Goal: Find specific page/section: Find specific page/section

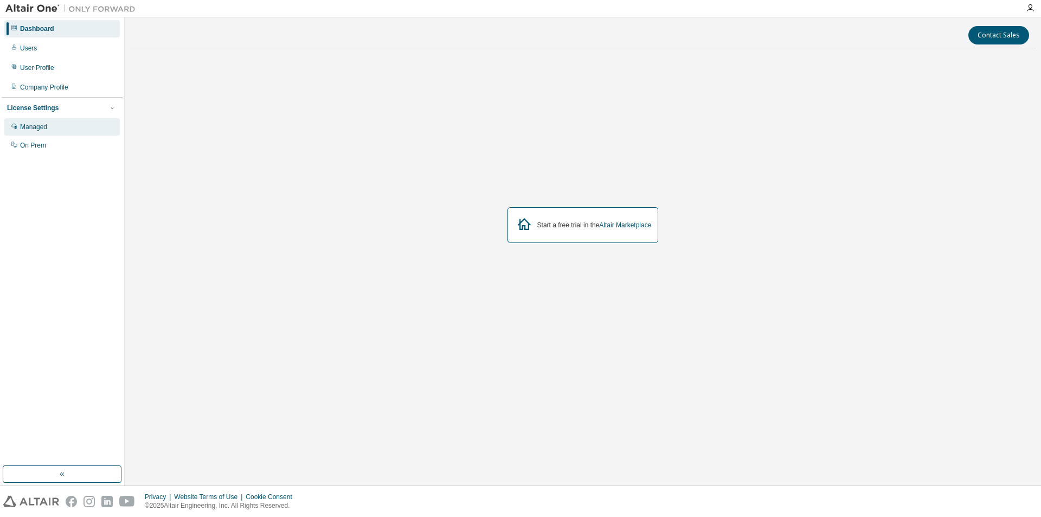
click at [63, 126] on div "Managed" at bounding box center [62, 126] width 116 height 17
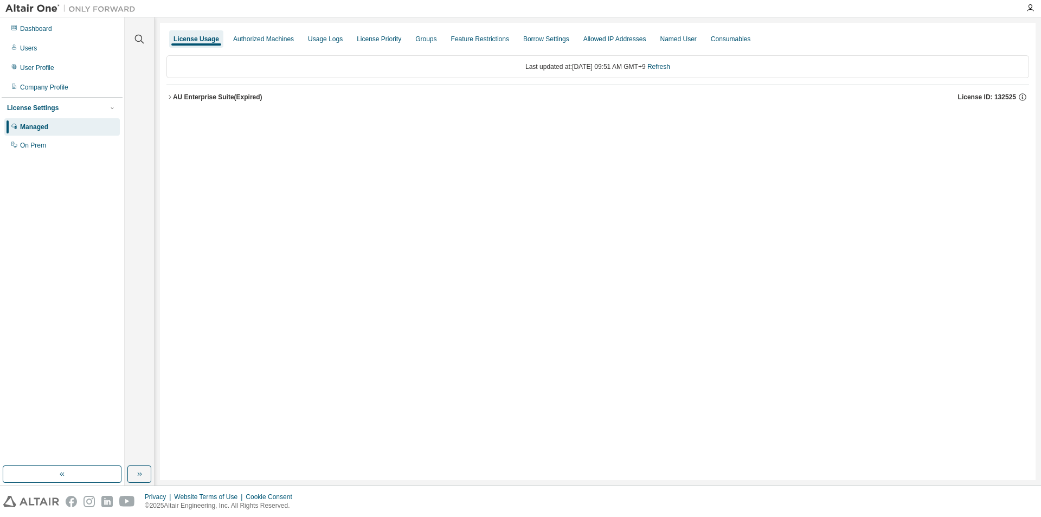
click at [169, 97] on icon "button" at bounding box center [169, 97] width 7 height 7
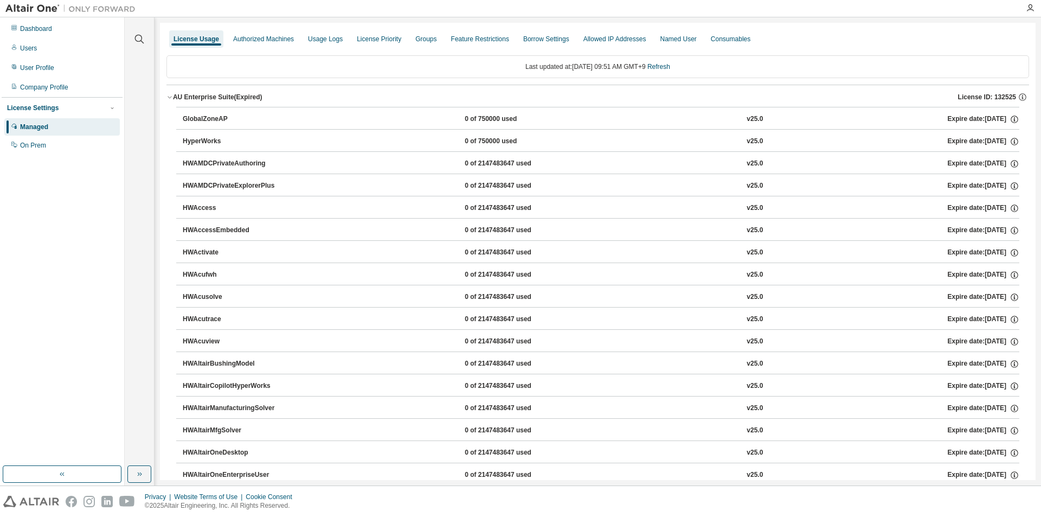
click at [174, 94] on div "AU Enterprise Suite (Expired)" at bounding box center [217, 97] width 89 height 9
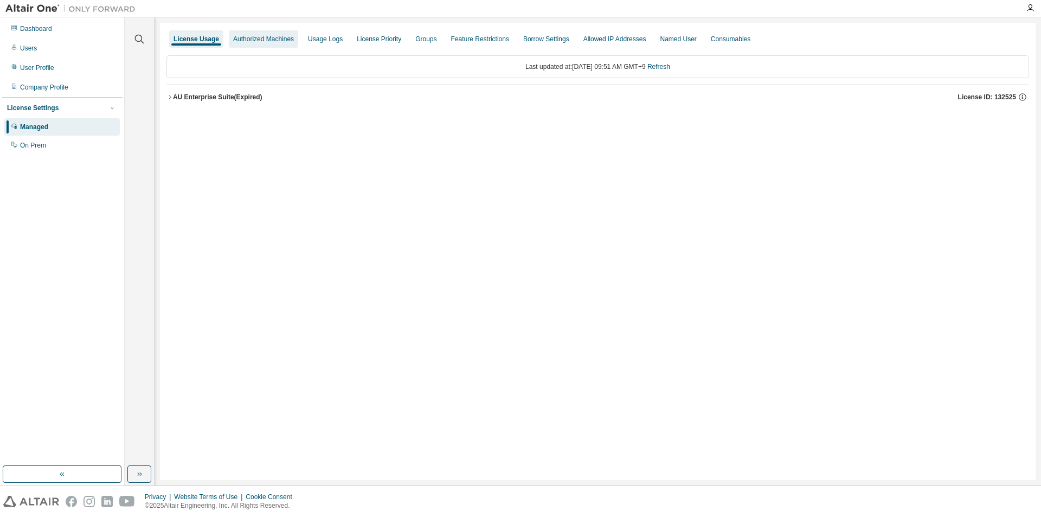
click at [283, 40] on div "Authorized Machines" at bounding box center [263, 39] width 61 height 9
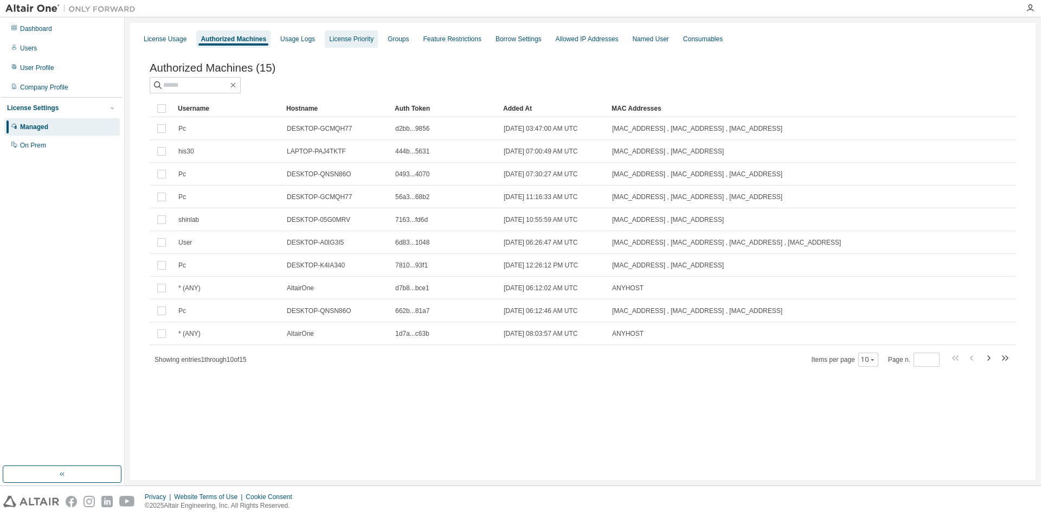
click at [347, 45] on div "License Priority" at bounding box center [351, 38] width 53 height 17
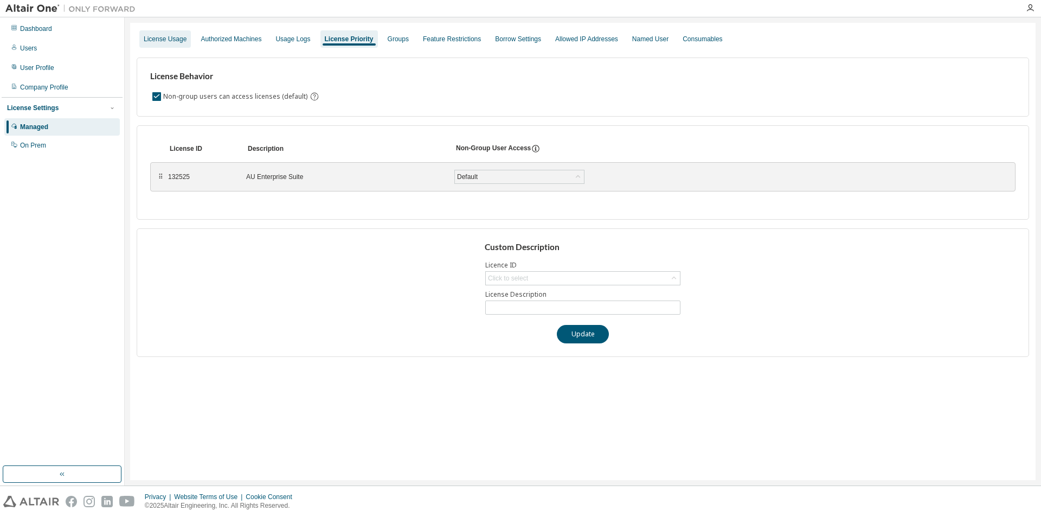
click at [181, 46] on div "License Usage" at bounding box center [165, 38] width 52 height 17
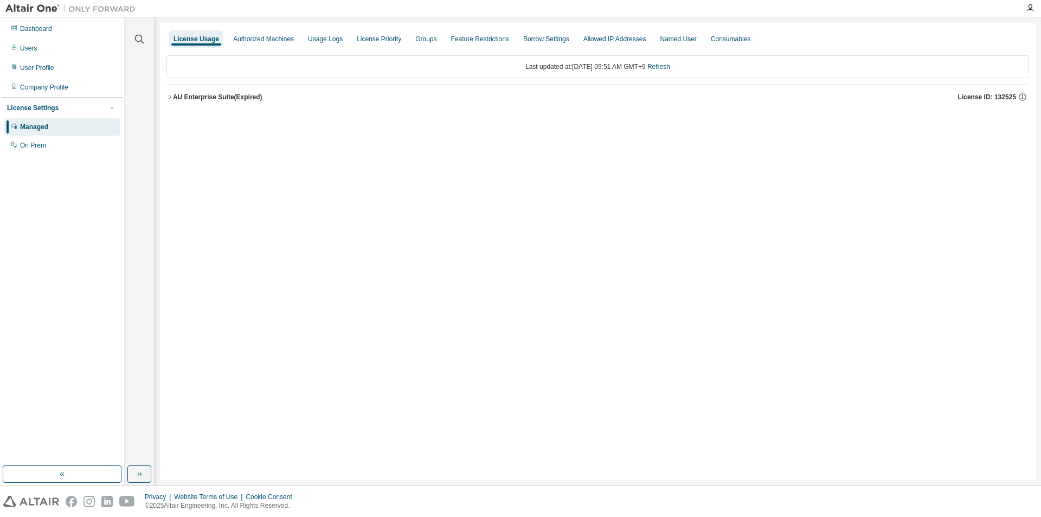
click at [172, 98] on icon "button" at bounding box center [169, 97] width 7 height 7
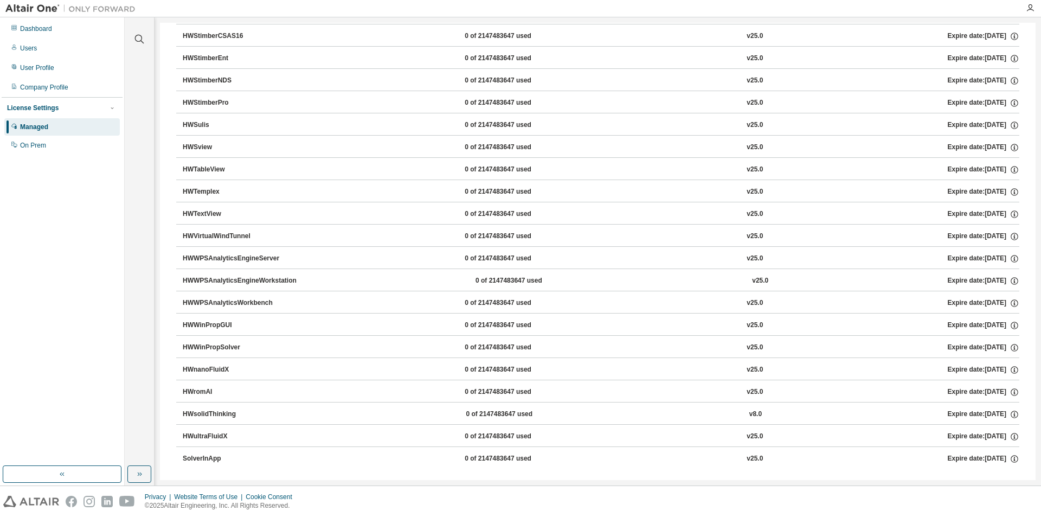
scroll to position [6539, 0]
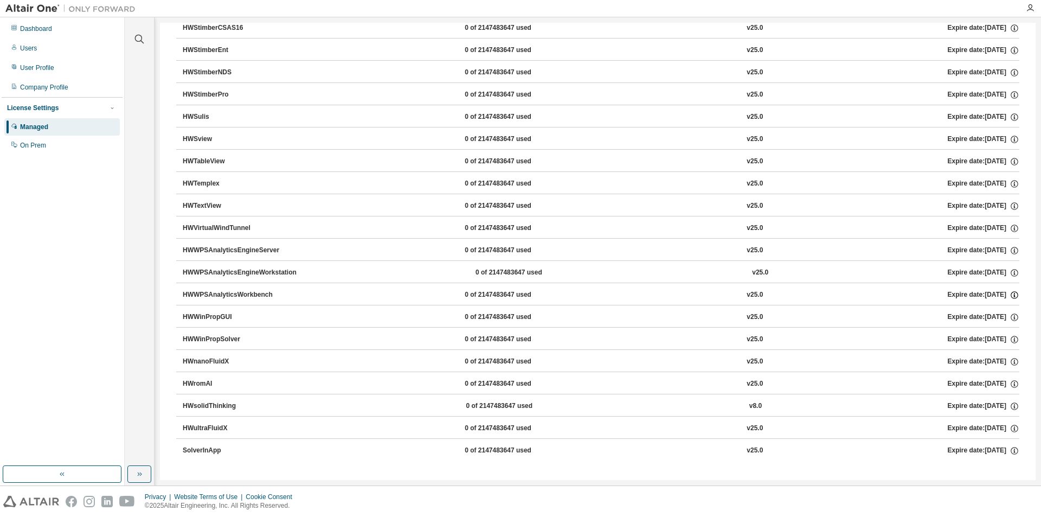
click at [1010, 296] on icon "button" at bounding box center [1015, 295] width 10 height 10
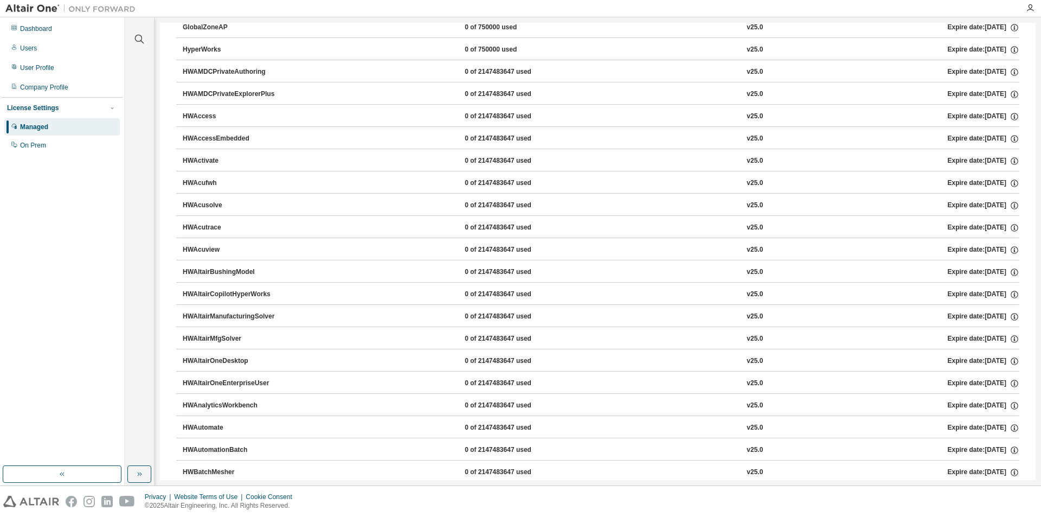
scroll to position [0, 0]
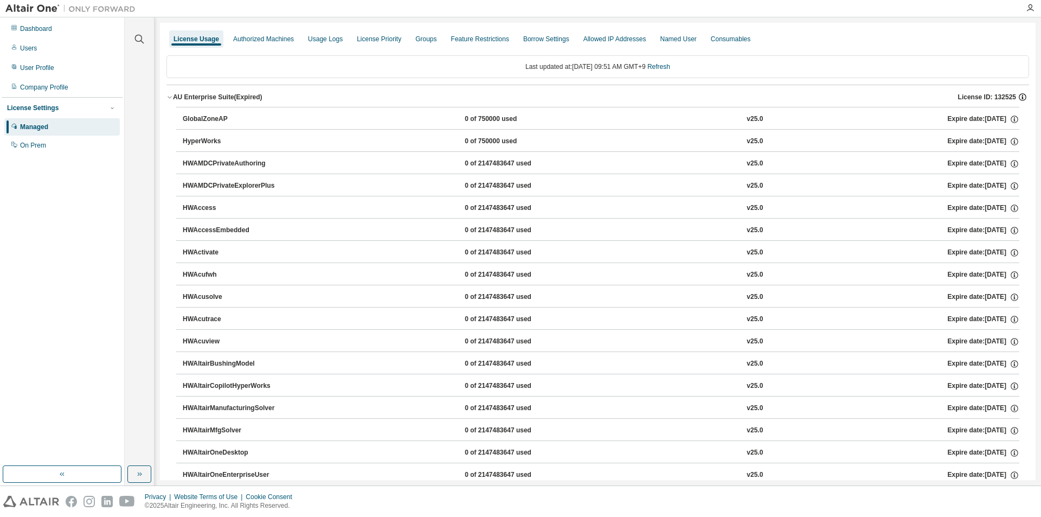
click at [1020, 100] on icon "button" at bounding box center [1023, 97] width 10 height 10
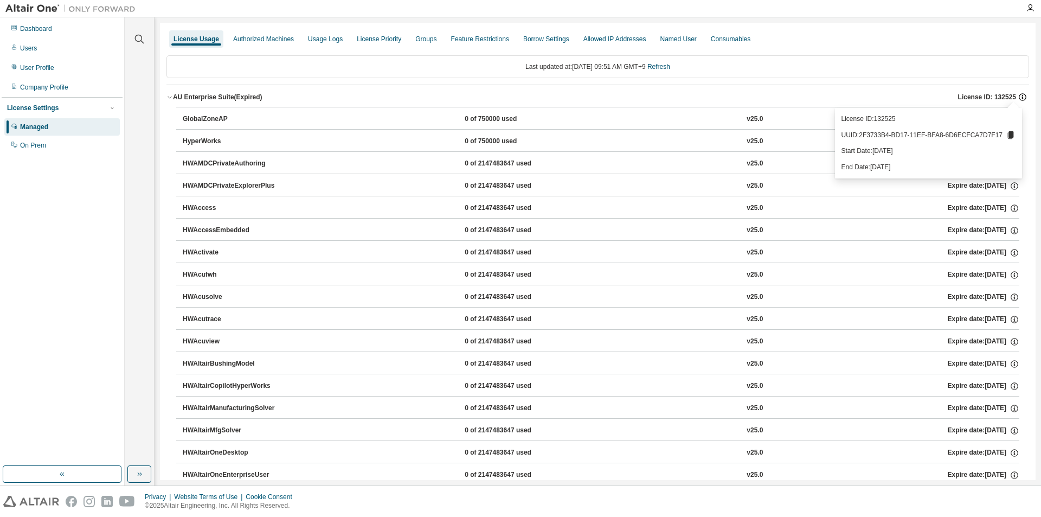
click at [1020, 100] on icon "button" at bounding box center [1023, 97] width 10 height 10
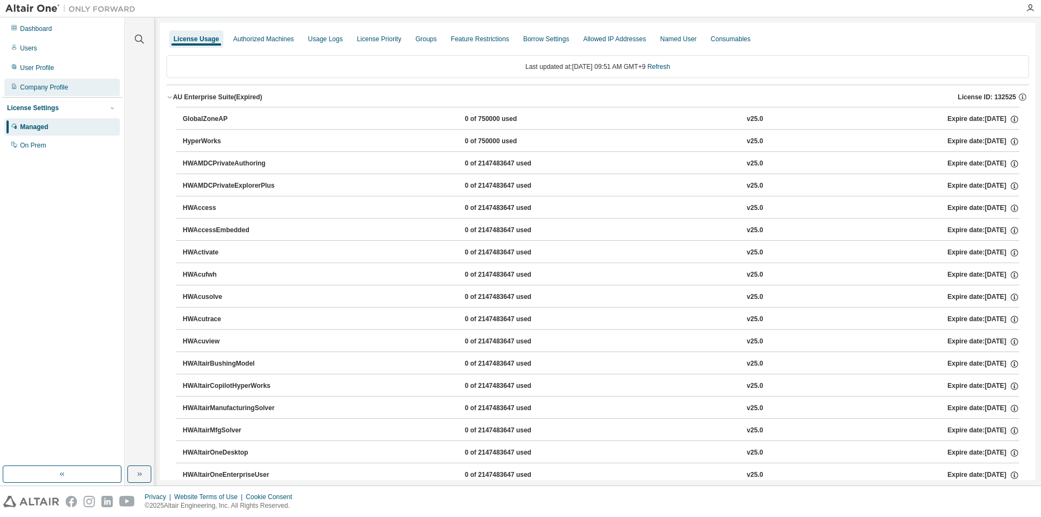
click at [58, 84] on div "Company Profile" at bounding box center [44, 87] width 48 height 9
